Goal: Task Accomplishment & Management: Use online tool/utility

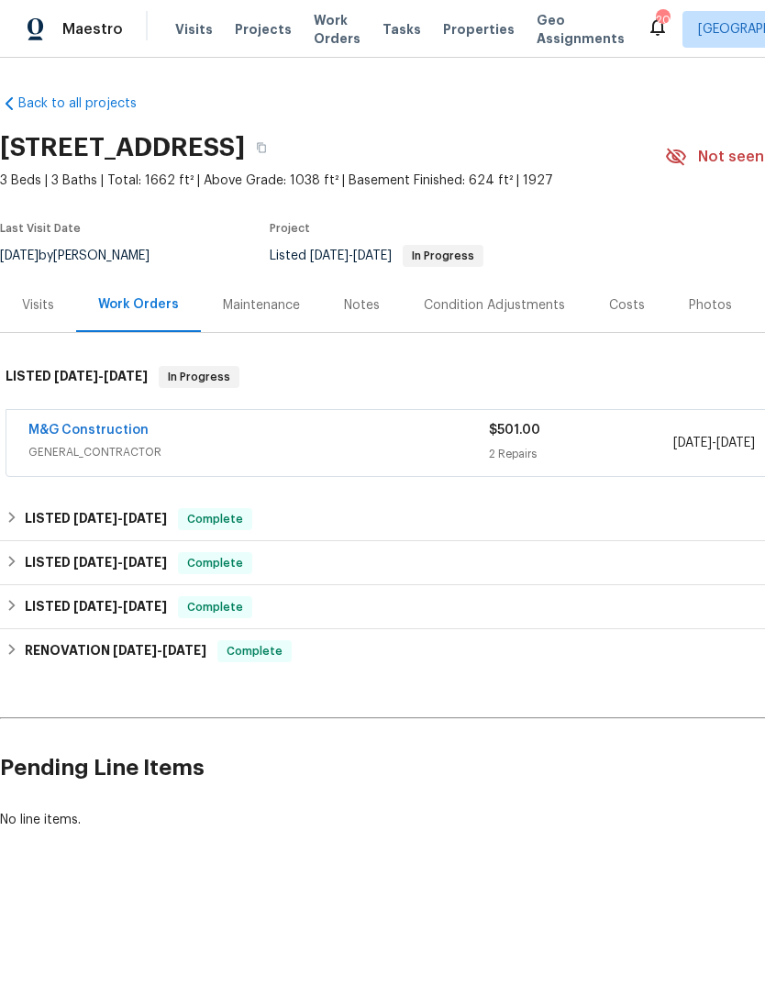
click at [43, 312] on div "Visits" at bounding box center [38, 305] width 32 height 18
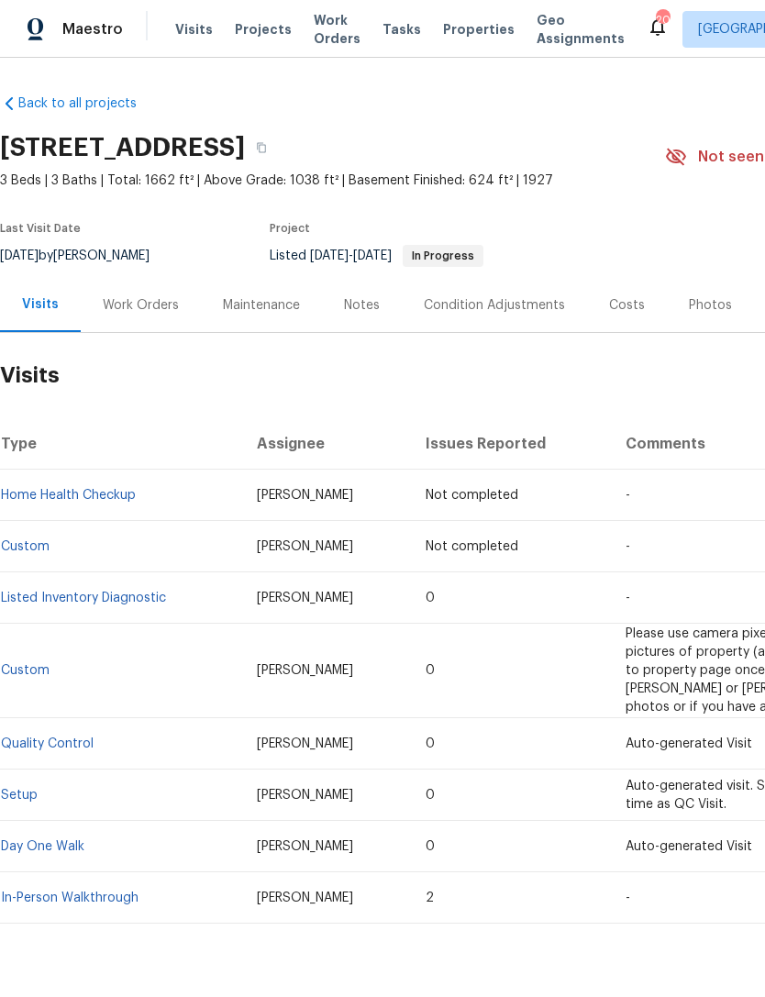
click at [196, 27] on span "Visits" at bounding box center [194, 29] width 38 height 18
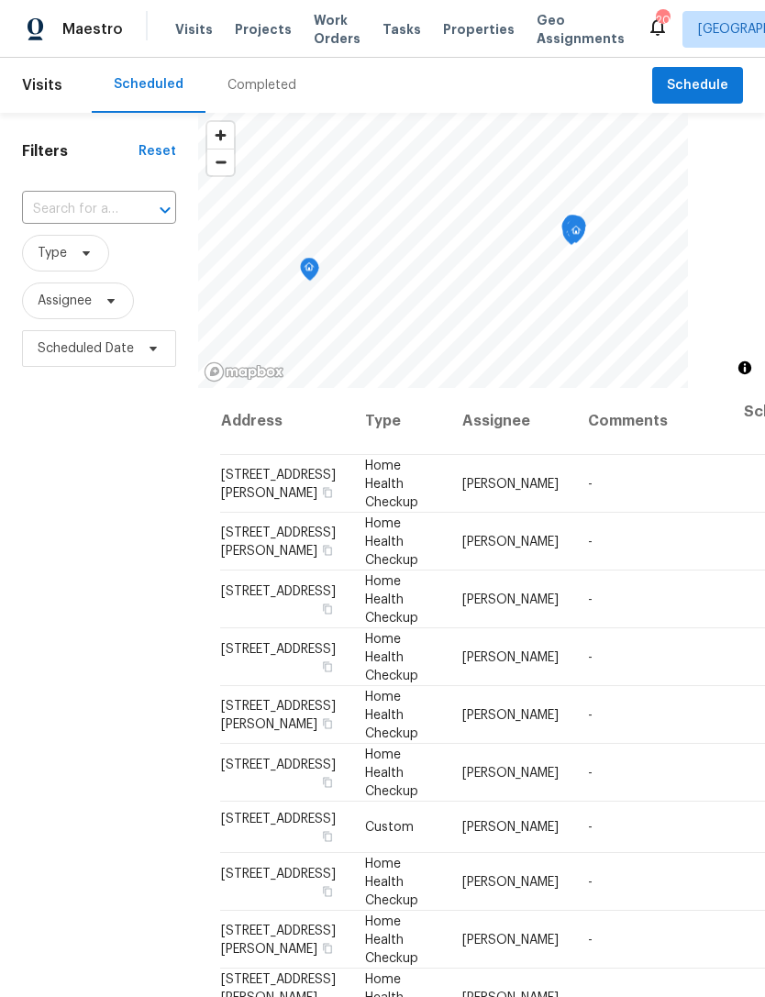
click at [123, 210] on input "text" at bounding box center [73, 209] width 103 height 28
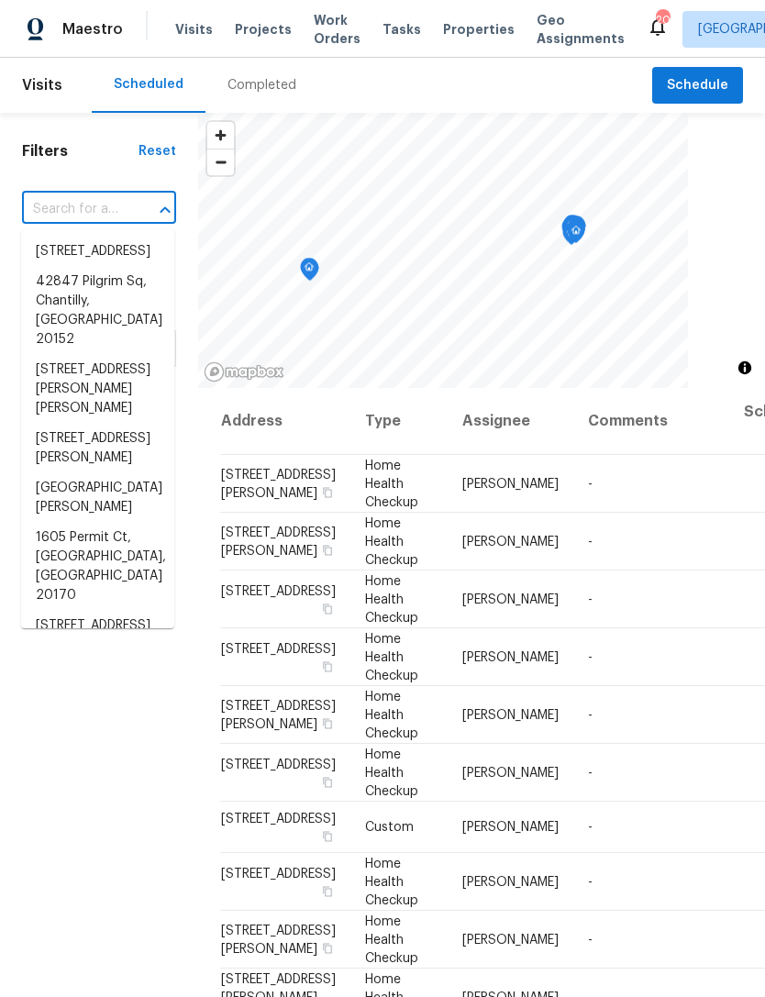
paste input "[STREET_ADDRESS]"
type input "[STREET_ADDRESS]"
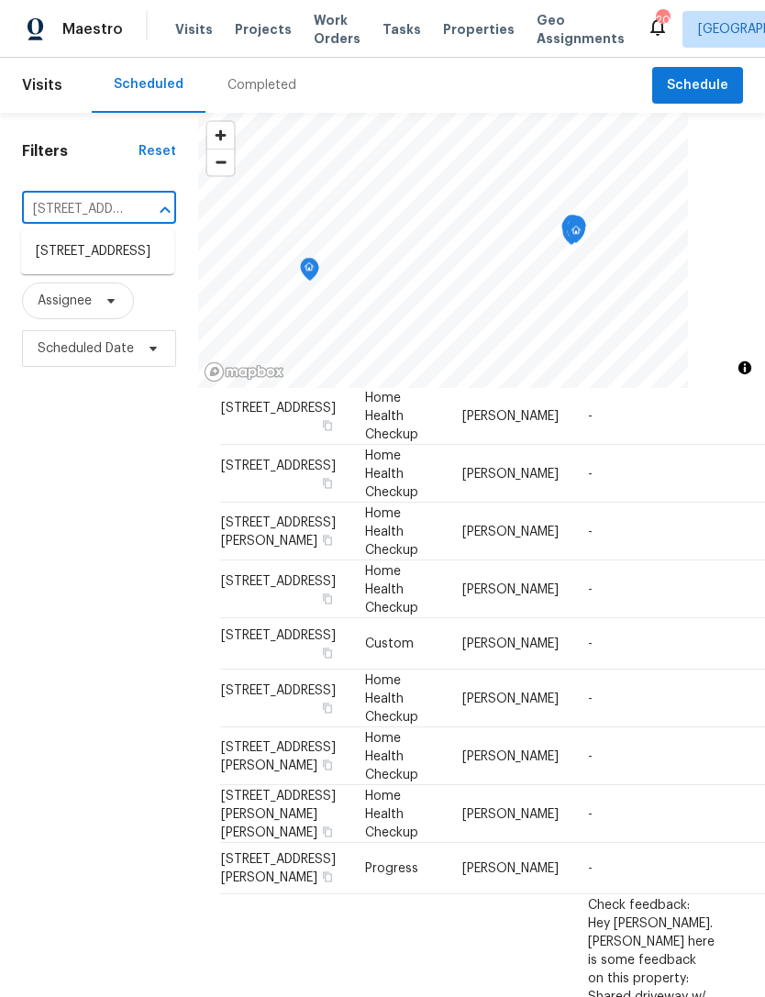
scroll to position [184, 0]
click at [112, 267] on li "[STREET_ADDRESS]" at bounding box center [97, 252] width 153 height 30
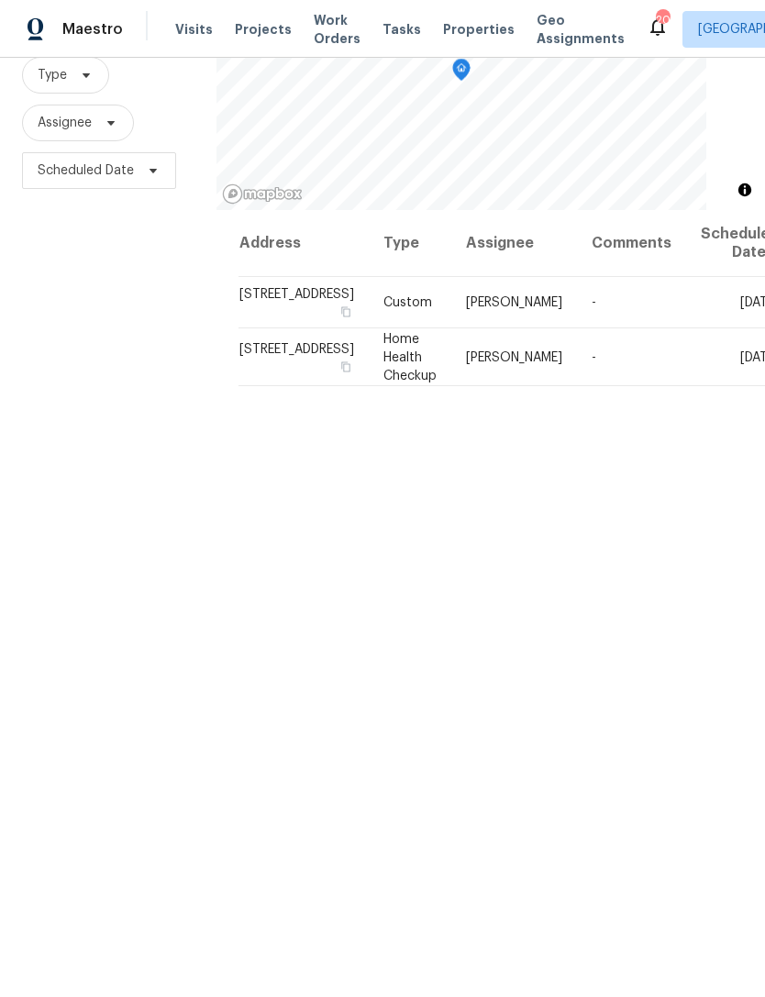
scroll to position [177, 0]
